Goal: Task Accomplishment & Management: Manage account settings

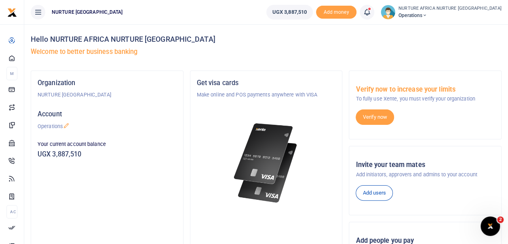
click at [371, 11] on icon at bounding box center [367, 12] width 8 height 9
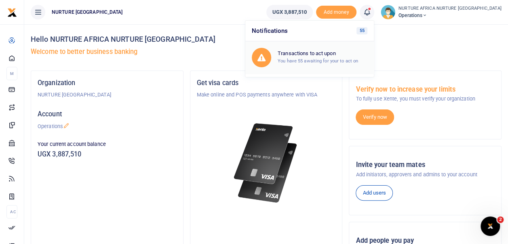
click at [348, 65] on div "Transactions to act upon You have 55 awaiting for your to act on" at bounding box center [310, 57] width 116 height 19
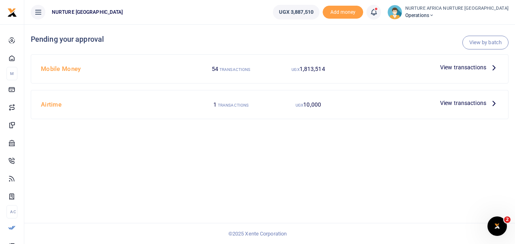
click at [461, 66] on span "View transactions" at bounding box center [463, 67] width 46 height 9
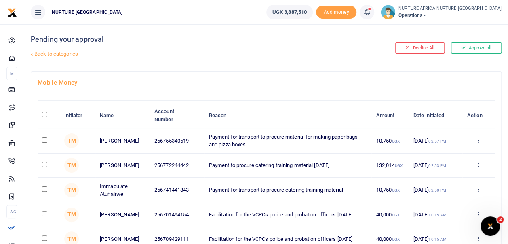
click at [45, 189] on input "checkbox" at bounding box center [44, 188] width 5 height 5
checkbox input "true"
click at [45, 163] on input "checkbox" at bounding box center [44, 163] width 5 height 5
checkbox input "true"
click at [44, 138] on input "checkbox" at bounding box center [44, 139] width 5 height 5
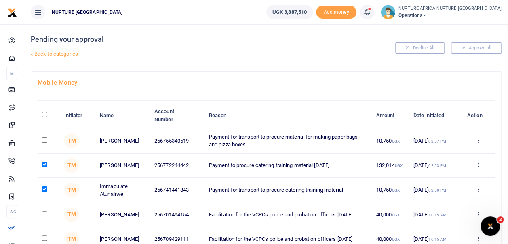
checkbox input "true"
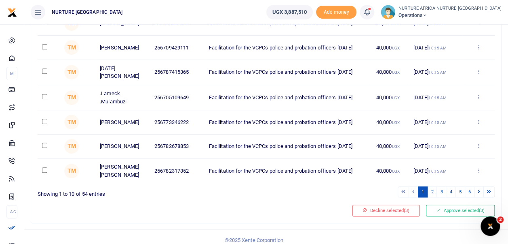
scroll to position [201, 0]
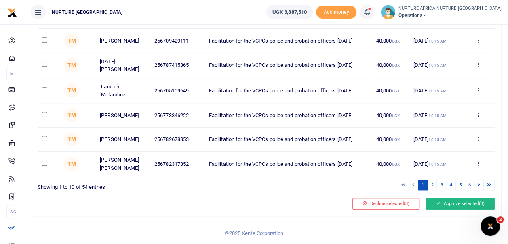
click at [458, 205] on button "Approve selected (3)" at bounding box center [460, 202] width 69 height 11
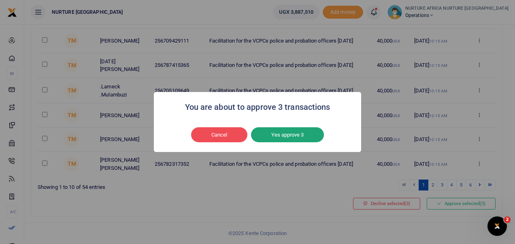
click at [305, 140] on button "Yes approve 3" at bounding box center [287, 134] width 73 height 15
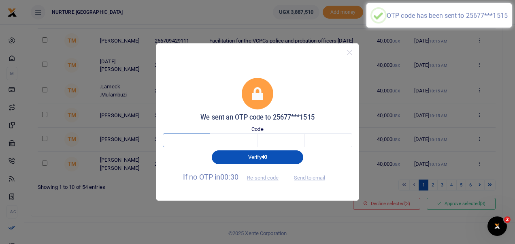
click at [195, 143] on input "text" at bounding box center [186, 140] width 47 height 14
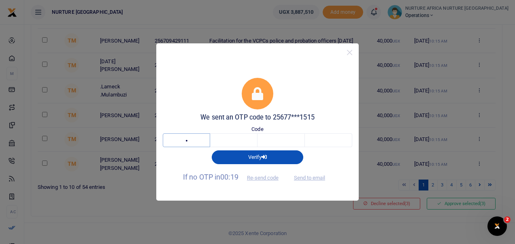
type input "7"
type input "4"
type input "2"
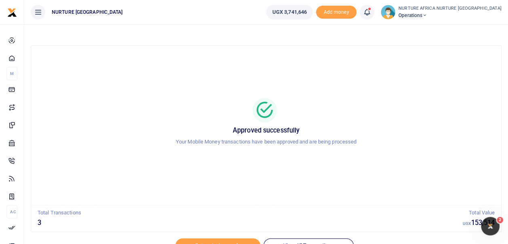
click at [371, 13] on icon at bounding box center [367, 12] width 8 height 9
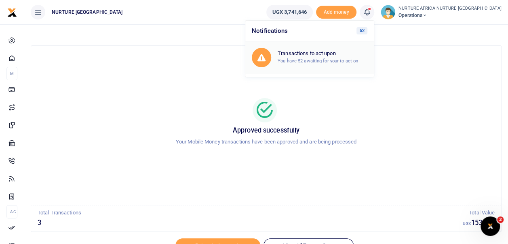
click at [343, 63] on small "You have 52 awaiting for your to act on" at bounding box center [318, 61] width 80 height 6
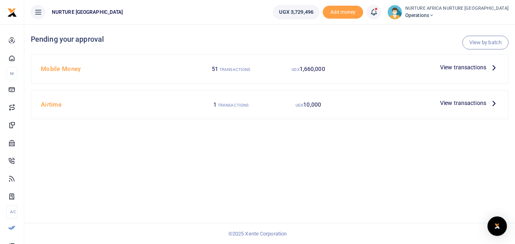
click at [64, 70] on h4 "Mobile Money" at bounding box center [115, 68] width 148 height 9
click at [452, 66] on span "View transactions" at bounding box center [463, 67] width 46 height 9
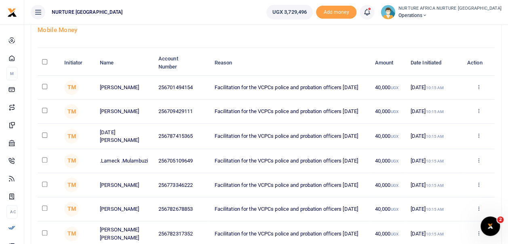
scroll to position [45, 0]
